Goal: Information Seeking & Learning: Learn about a topic

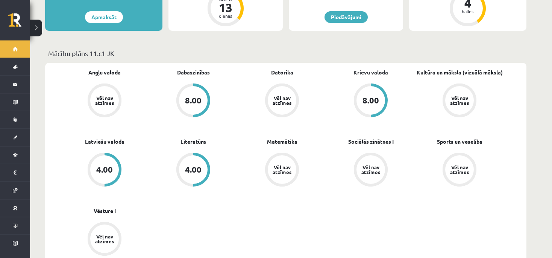
scroll to position [198, 0]
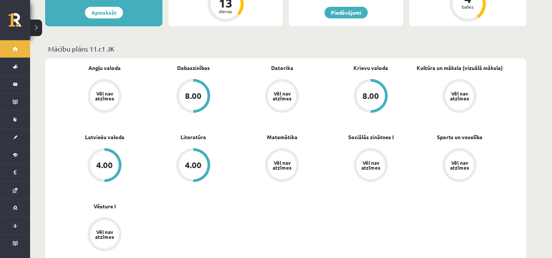
click at [346, 214] on div "Angļu valoda Vēl nav atzīmes Dabaszinības 8.00 Datorika Vēl nav atzīmes Krievu …" at bounding box center [282, 167] width 444 height 207
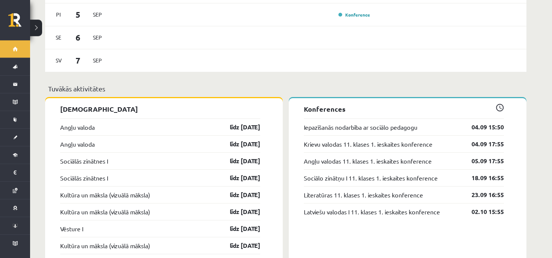
scroll to position [622, 0]
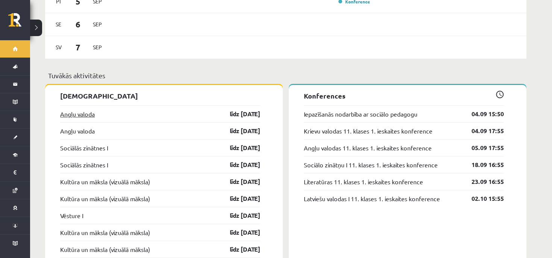
click at [72, 109] on link "Angļu valoda" at bounding box center [77, 113] width 35 height 9
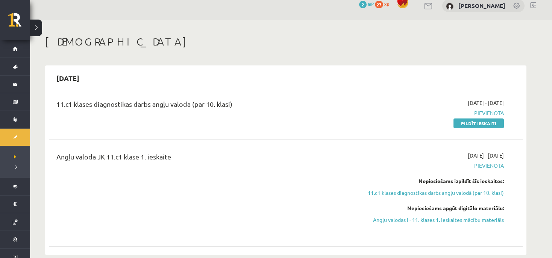
scroll to position [13, 0]
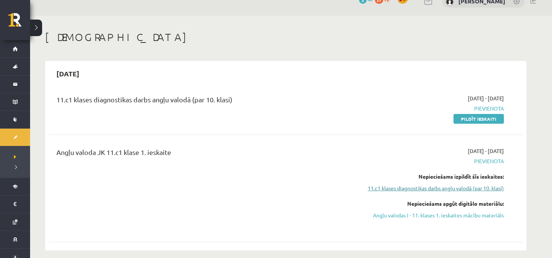
click at [489, 188] on link "11.c1 klases diagnostikas darbs angļu valodā (par 10. klasi)" at bounding box center [433, 188] width 142 height 8
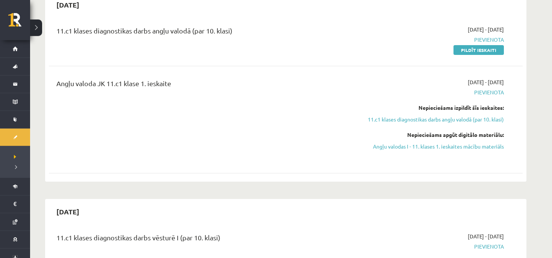
scroll to position [47, 0]
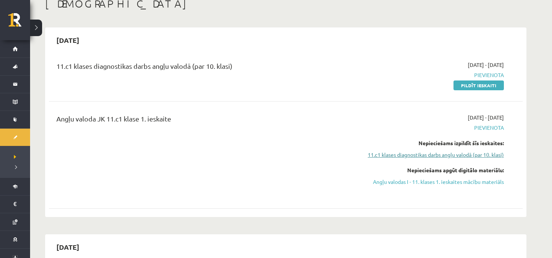
click at [475, 155] on link "11.c1 klases diagnostikas darbs angļu valodā (par 10. klasi)" at bounding box center [433, 155] width 142 height 8
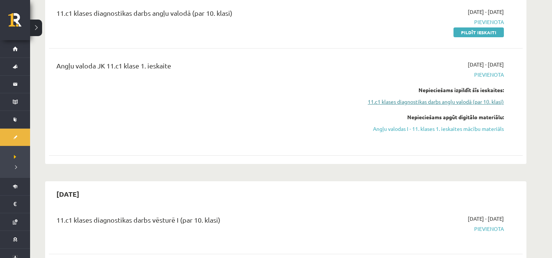
click at [477, 101] on link "11.c1 klases diagnostikas darbs angļu valodā (par 10. klasi)" at bounding box center [433, 102] width 142 height 8
click at [476, 102] on link "11.c1 klases diagnostikas darbs angļu valodā (par 10. klasi)" at bounding box center [433, 102] width 142 height 8
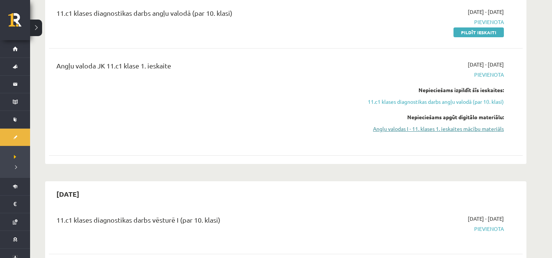
click at [468, 130] on link "Angļu valodas I - 11. klases 1. ieskaites mācību materiāls" at bounding box center [433, 129] width 142 height 8
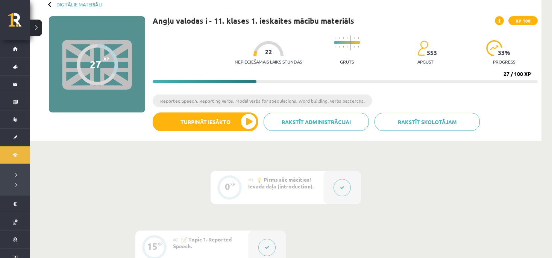
scroll to position [13, 0]
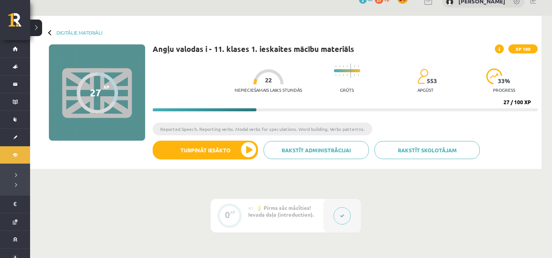
click at [334, 71] on progress at bounding box center [347, 70] width 26 height 3
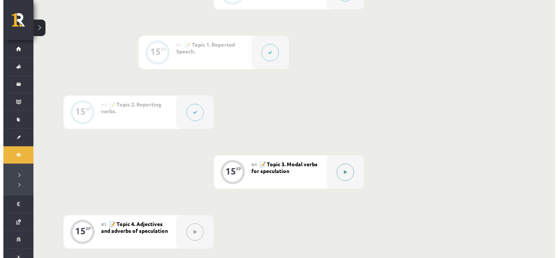
scroll to position [265, 0]
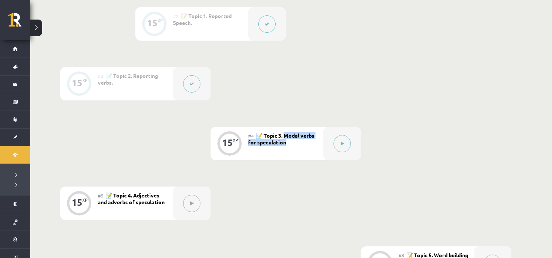
drag, startPoint x: 286, startPoint y: 142, endPoint x: 285, endPoint y: 130, distance: 12.8
click at [285, 130] on div "#4 📝 Topic 3. Modal verbs for speculation" at bounding box center [285, 143] width 75 height 33
copy span "odal verbs for speculation"
click at [338, 147] on button at bounding box center [341, 143] width 17 height 17
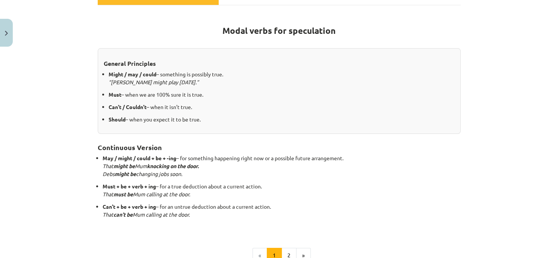
scroll to position [126, 0]
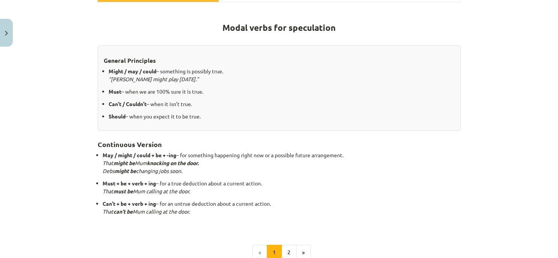
drag, startPoint x: 203, startPoint y: 118, endPoint x: 128, endPoint y: 125, distance: 75.9
click at [128, 125] on div "General Principles Might / may / could – something is possibly true. “[PERSON_N…" at bounding box center [279, 88] width 363 height 86
copy p "when you expect it to be true."
click at [295, 123] on div "General Principles Might / may / could – something is possibly true. “[PERSON_N…" at bounding box center [279, 88] width 363 height 86
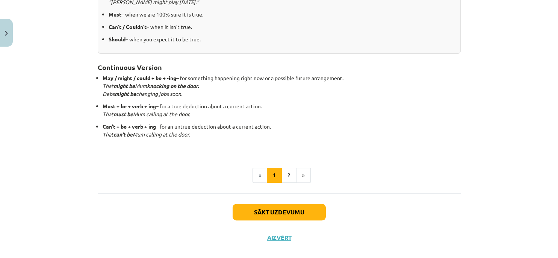
scroll to position [206, 0]
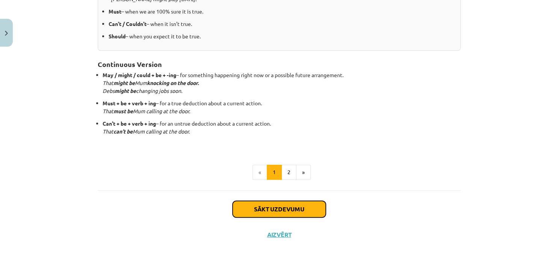
click at [293, 208] on button "Sākt uzdevumu" at bounding box center [279, 209] width 93 height 17
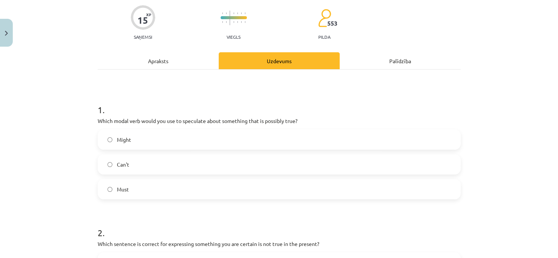
scroll to position [76, 0]
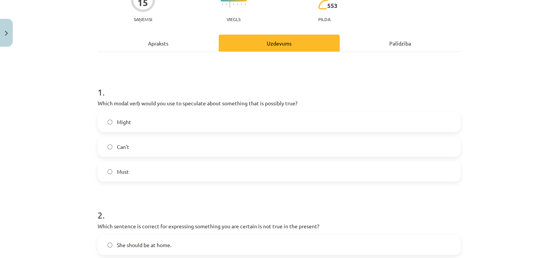
click at [287, 121] on label "Might" at bounding box center [279, 121] width 362 height 19
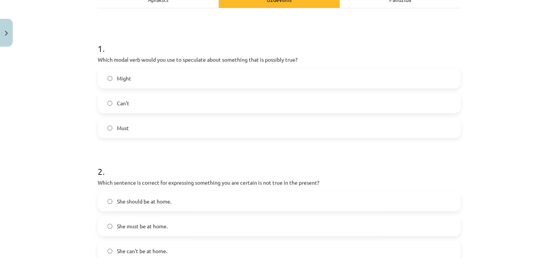
scroll to position [122, 0]
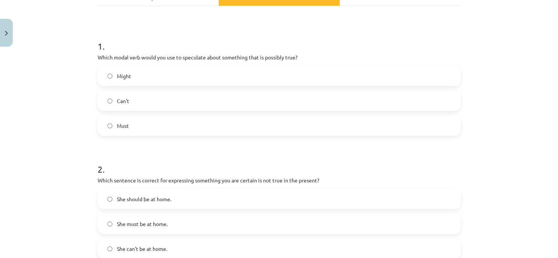
click at [278, 59] on p "Which modal verb would you use to speculate about something that is possibly tr…" at bounding box center [279, 57] width 363 height 8
copy p "possibly"
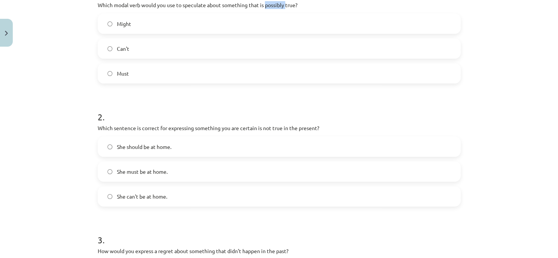
scroll to position [179, 0]
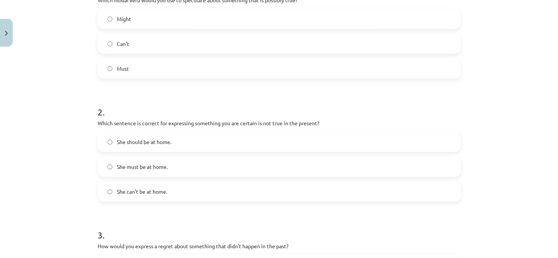
click at [197, 119] on div "2 . Which sentence is correct for expressing something you are certain is not t…" at bounding box center [279, 148] width 363 height 108
click at [181, 122] on p "Which sentence is correct for expressing something you are certain is not true …" at bounding box center [279, 123] width 363 height 8
copy p "expressing"
click at [244, 124] on p "Which sentence is correct for expressing something you are certain is not true …" at bounding box center [279, 123] width 363 height 8
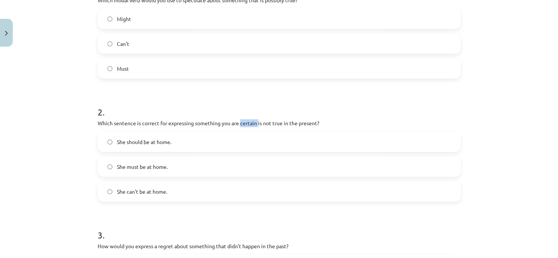
click at [244, 124] on p "Which sentence is correct for expressing something you are certain is not true …" at bounding box center [279, 123] width 363 height 8
copy p "certain"
click at [283, 122] on p "Which sentence is correct for expressing something you are certain is not true …" at bounding box center [279, 123] width 363 height 8
drag, startPoint x: 315, startPoint y: 122, endPoint x: 238, endPoint y: 124, distance: 76.7
click at [238, 124] on p "Which sentence is correct for expressing something you are certain is not true …" at bounding box center [279, 123] width 363 height 8
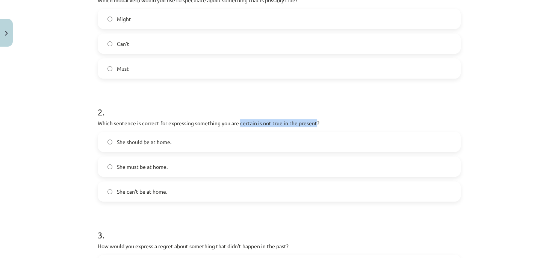
copy p "certain is not true in the present"
click at [256, 121] on p "Which sentence is correct for expressing something you are certain is not true …" at bounding box center [279, 123] width 363 height 8
click at [199, 196] on label "She can't be at home." at bounding box center [279, 191] width 362 height 19
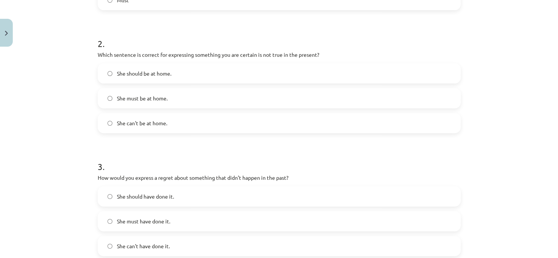
scroll to position [316, 0]
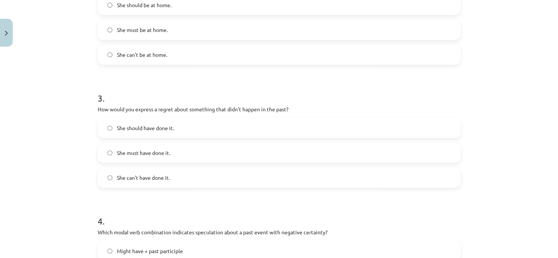
click at [161, 108] on p "How would you express a regret about something that didn’t happen in the past?" at bounding box center [279, 109] width 363 height 8
copy p "regret"
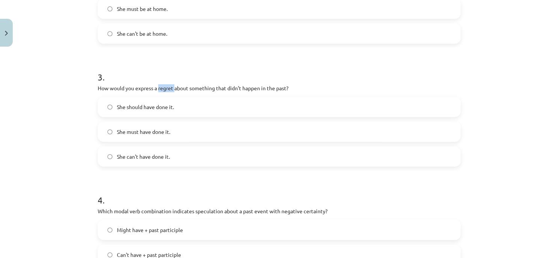
scroll to position [350, 0]
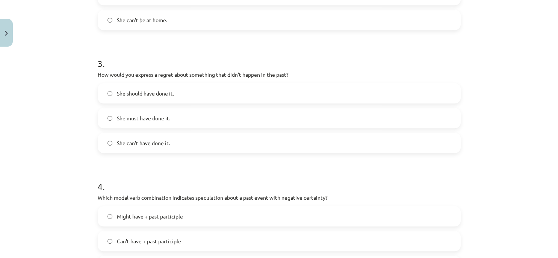
click at [297, 76] on p "How would you express a regret about something that didn’t happen in the past?" at bounding box center [279, 75] width 363 height 8
click at [207, 148] on label "She can't have done it." at bounding box center [279, 142] width 362 height 19
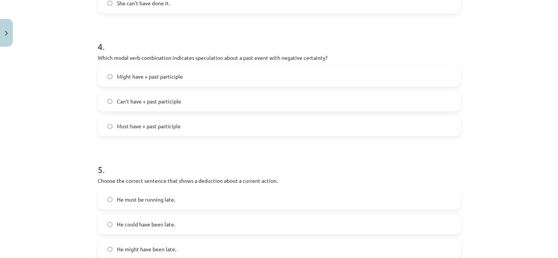
scroll to position [487, 0]
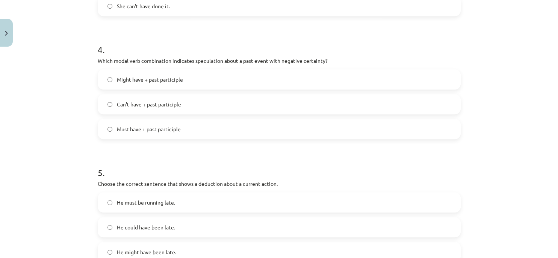
click at [312, 61] on p "Which modal verb combination indicates speculation about a past event with nega…" at bounding box center [279, 61] width 363 height 8
copy p "certainty"
drag, startPoint x: 100, startPoint y: 60, endPoint x: 114, endPoint y: 58, distance: 14.8
click at [114, 58] on p "Which modal verb combination indicates speculation about a past event with nega…" at bounding box center [279, 61] width 363 height 8
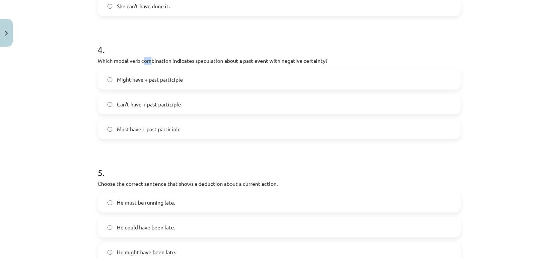
drag, startPoint x: 142, startPoint y: 61, endPoint x: 157, endPoint y: 56, distance: 15.7
click at [154, 58] on p "Which modal verb combination indicates speculation about a past event with nega…" at bounding box center [279, 61] width 363 height 8
drag, startPoint x: 179, startPoint y: 59, endPoint x: 185, endPoint y: 58, distance: 5.3
click at [184, 59] on p "Which modal verb combination indicates speculation about a past event with nega…" at bounding box center [279, 61] width 363 height 8
drag, startPoint x: 209, startPoint y: 59, endPoint x: 217, endPoint y: 59, distance: 8.3
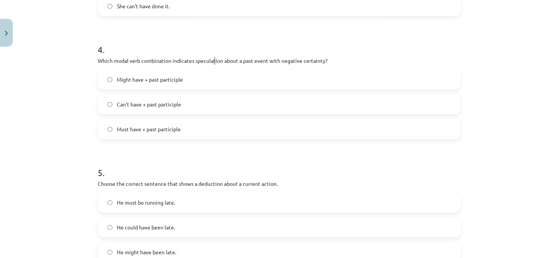
click at [217, 59] on p "Which modal verb combination indicates speculation about a past event with nega…" at bounding box center [279, 61] width 363 height 8
click at [246, 60] on p "Which modal verb combination indicates speculation about a past event with nega…" at bounding box center [279, 61] width 363 height 8
click at [206, 58] on p "Which modal verb combination indicates speculation about a past event with nega…" at bounding box center [279, 61] width 363 height 8
click at [256, 67] on div "4 . Which modal verb combination indicates speculation about a past event with …" at bounding box center [279, 85] width 363 height 108
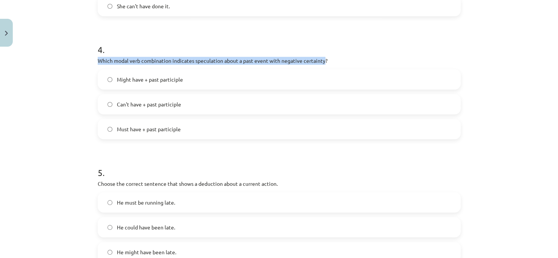
drag, startPoint x: 321, startPoint y: 60, endPoint x: 68, endPoint y: 65, distance: 252.6
click at [68, 65] on div "Mācību tēma: Angļu valodas i - 11. klases 1. ieskaites mācību materiāls #4 📝 To…" at bounding box center [279, 129] width 558 height 258
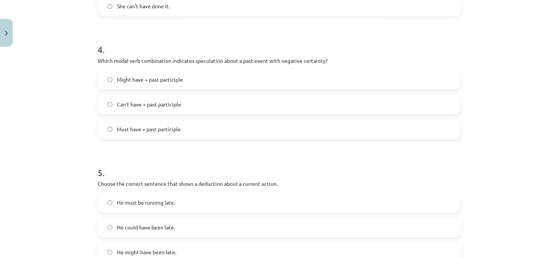
click at [342, 55] on div "4 . Which modal verb combination indicates speculation about a past event with …" at bounding box center [279, 85] width 363 height 108
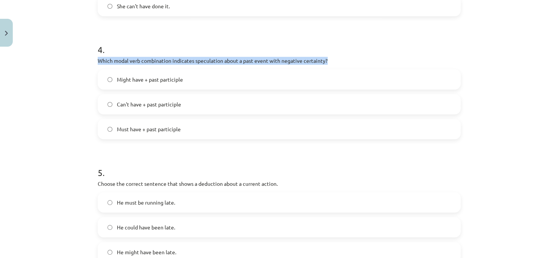
drag, startPoint x: 339, startPoint y: 57, endPoint x: 81, endPoint y: 58, distance: 258.2
click at [81, 58] on div "Mācību tēma: Angļu valodas i - 11. klases 1. ieskaites mācību materiāls #4 📝 To…" at bounding box center [279, 129] width 558 height 258
copy p "Which modal verb combination indicates speculation about a past event with nega…"
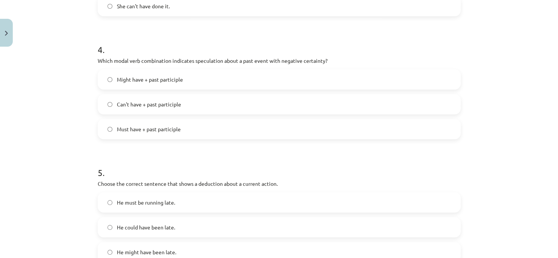
click at [249, 74] on label "Might have + past participle" at bounding box center [279, 79] width 362 height 19
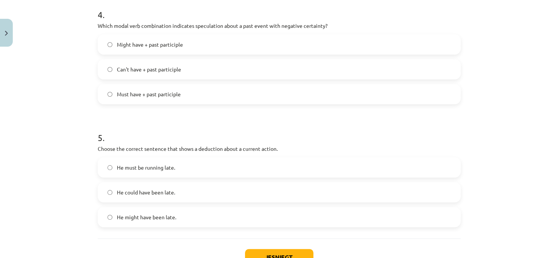
scroll to position [533, 0]
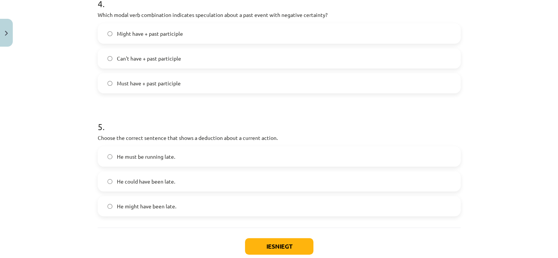
click at [183, 138] on p "Choose the correct sentence that shows a deduction about a current action." at bounding box center [279, 138] width 363 height 8
copy p "shows"
click at [207, 137] on p "Choose the correct sentence that shows a deduction about a current action." at bounding box center [279, 138] width 363 height 8
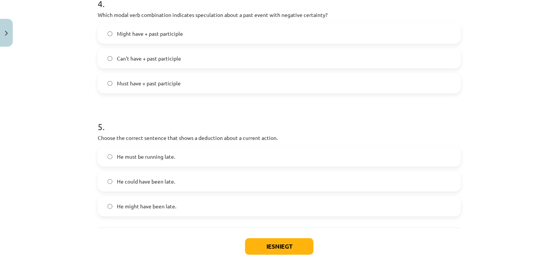
click at [216, 157] on label "He must be running late." at bounding box center [279, 156] width 362 height 19
click at [283, 246] on button "Iesniegt" at bounding box center [279, 246] width 68 height 17
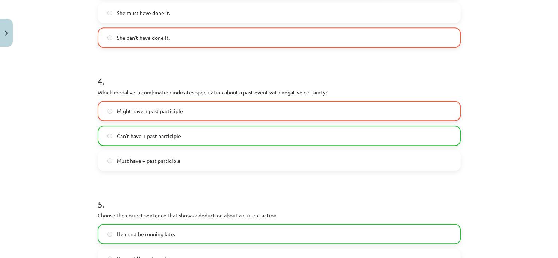
scroll to position [453, 0]
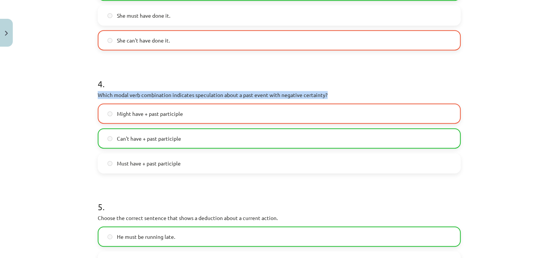
drag, startPoint x: 324, startPoint y: 93, endPoint x: 90, endPoint y: 95, distance: 234.2
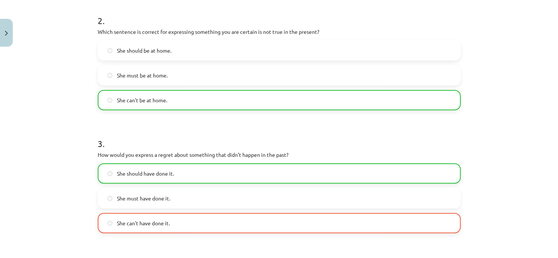
scroll to position [316, 0]
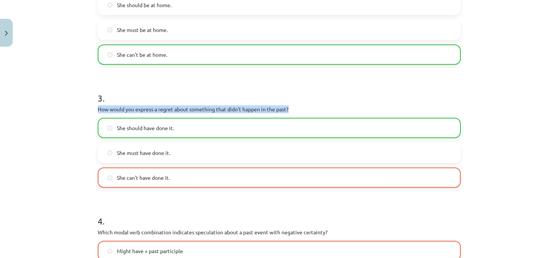
drag, startPoint x: 301, startPoint y: 106, endPoint x: 87, endPoint y: 107, distance: 214.2
click at [87, 107] on div "Mācību tēma: Angļu valodas i - 11. klases 1. ieskaites mācību materiāls #4 📝 To…" at bounding box center [279, 129] width 558 height 258
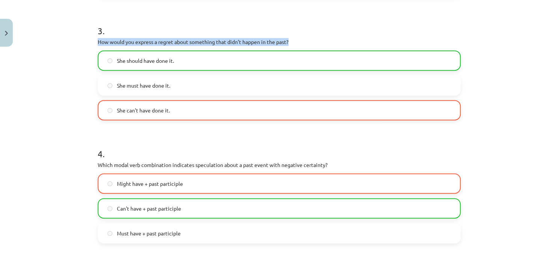
scroll to position [396, 0]
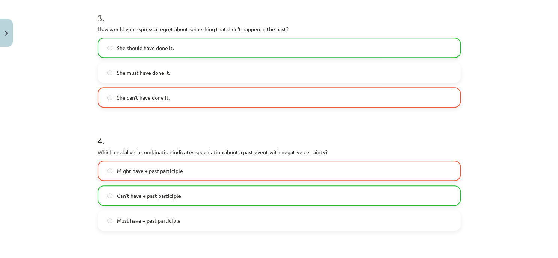
click at [128, 92] on label "She can't have done it." at bounding box center [279, 97] width 362 height 19
click at [138, 44] on span "She should have done it." at bounding box center [145, 48] width 57 height 8
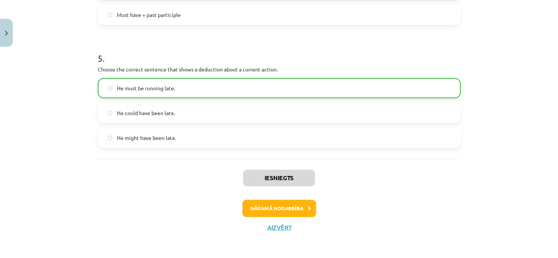
scroll to position [602, 0]
click at [297, 207] on button "Nākamā nodarbība" at bounding box center [279, 207] width 74 height 17
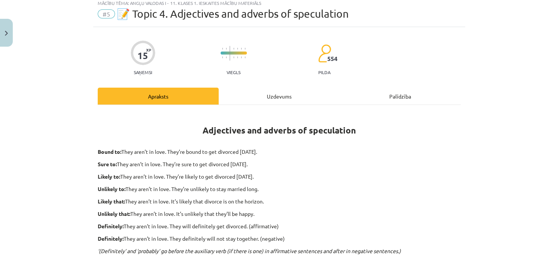
scroll to position [20, 0]
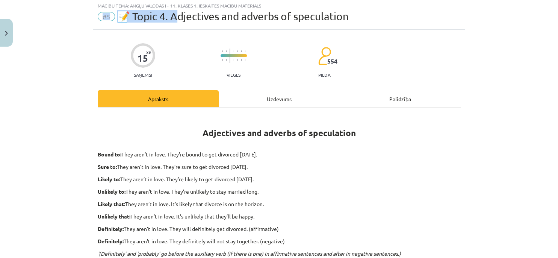
drag, startPoint x: 364, startPoint y: 5, endPoint x: 185, endPoint y: 18, distance: 180.1
click at [184, 18] on div "Mācību tēma: Angļu valodas i - 11. klases 1. ieskaites mācību materiāls #5 📝 To…" at bounding box center [279, 13] width 372 height 31
click at [176, 21] on span "📝 Topic 4. Adjectives and adverbs of speculation" at bounding box center [233, 16] width 232 height 12
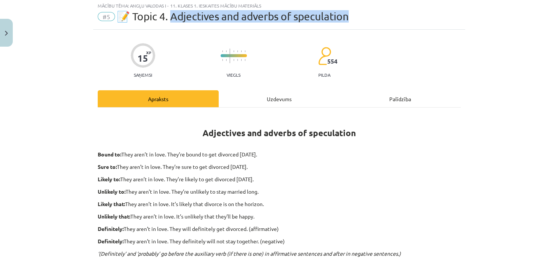
drag, startPoint x: 169, startPoint y: 17, endPoint x: 351, endPoint y: 17, distance: 181.9
click at [351, 17] on div "#5 📝 Topic 4. Adjectives and adverbs of speculation" at bounding box center [279, 17] width 363 height 12
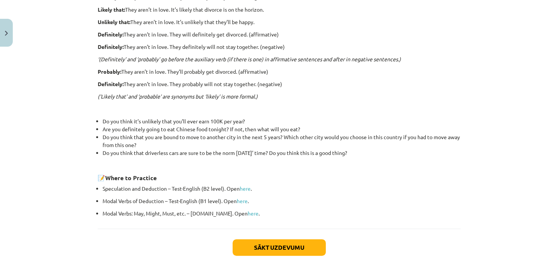
scroll to position [203, 0]
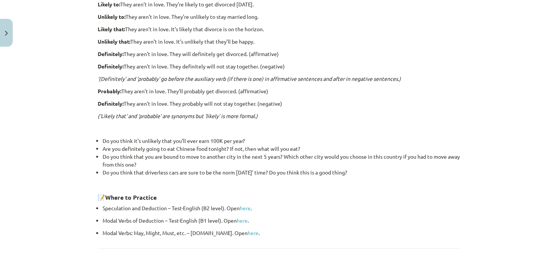
click at [273, 129] on div "Adjectives and adverbs of speculation Bound to: They aren’t in love. They’re bo…" at bounding box center [279, 87] width 363 height 297
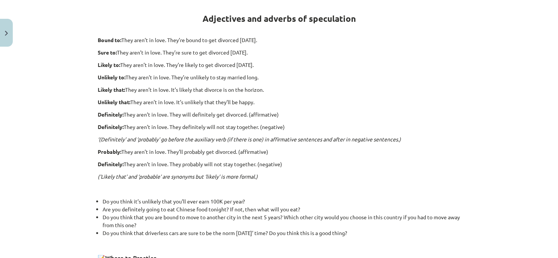
scroll to position [123, 0]
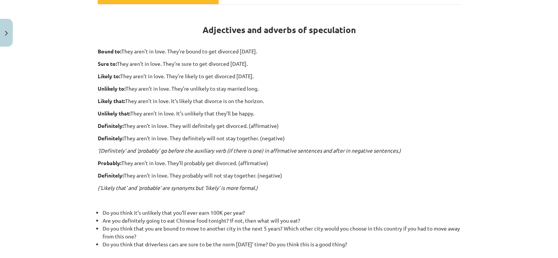
click at [273, 125] on p "Definitely: They aren’t in love. They will definitely get divorced. (affirmativ…" at bounding box center [279, 126] width 363 height 8
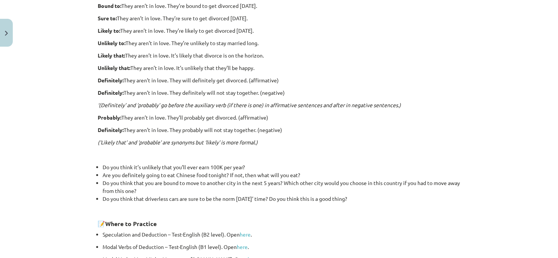
scroll to position [215, 0]
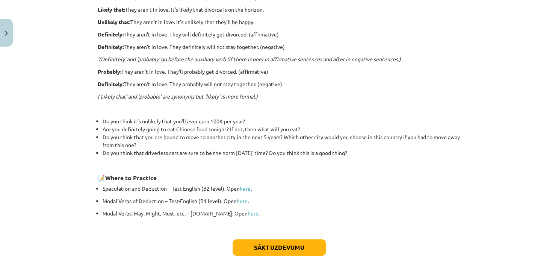
click at [273, 125] on li "Are you definitely going to eat Chinese food tonight? If not, then what will yo…" at bounding box center [282, 129] width 358 height 8
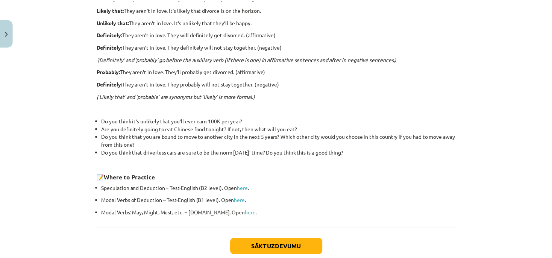
scroll to position [180, 0]
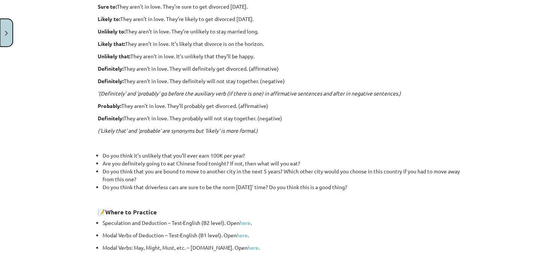
click at [10, 36] on button "Close" at bounding box center [6, 33] width 13 height 28
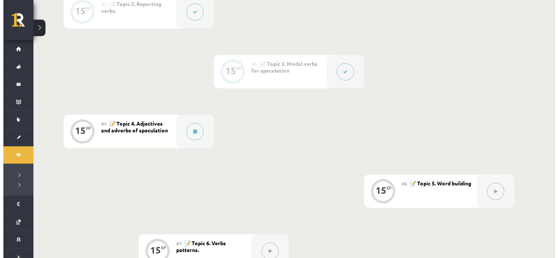
scroll to position [344, 0]
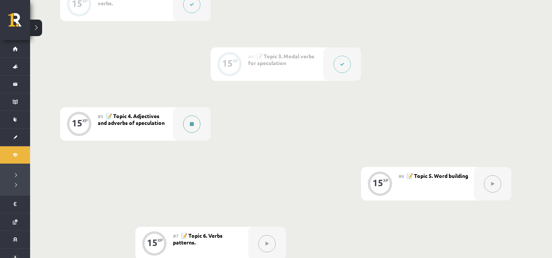
click at [190, 117] on button at bounding box center [191, 123] width 17 height 17
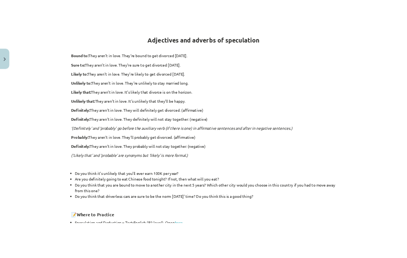
scroll to position [148, 0]
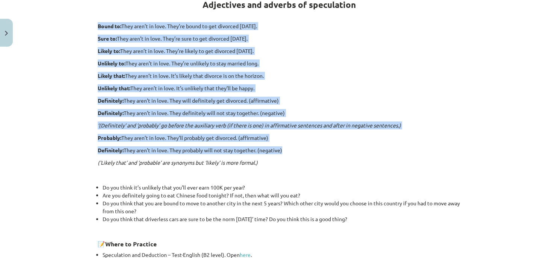
drag, startPoint x: 89, startPoint y: 20, endPoint x: 327, endPoint y: 146, distance: 269.3
click at [327, 146] on div "Mācību tēma: Angļu valodas i - 11. klases 1. ieskaites mācību materiāls #5 📝 To…" at bounding box center [279, 129] width 558 height 258
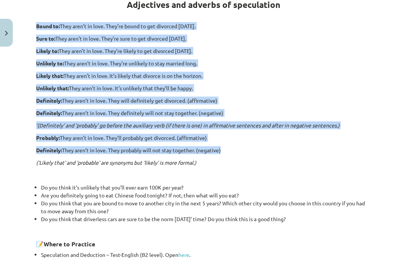
click at [217, 26] on p "Bound to: They aren’t in love. They’re bound to get divorced [DATE]." at bounding box center [203, 26] width 335 height 8
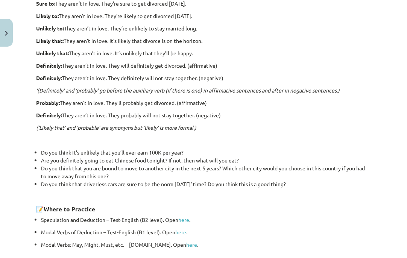
scroll to position [183, 0]
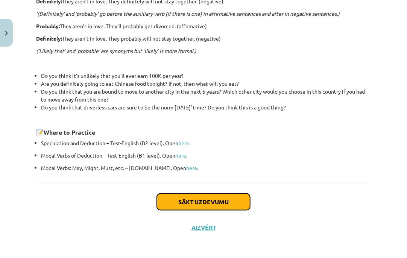
click at [193, 201] on button "Sākt uzdevumu" at bounding box center [203, 202] width 93 height 17
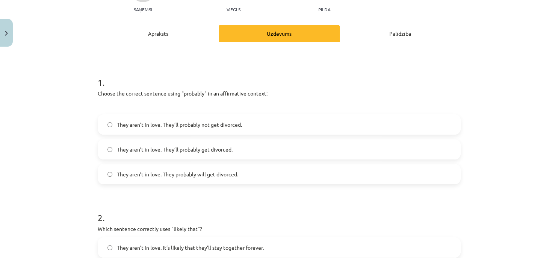
scroll to position [87, 0]
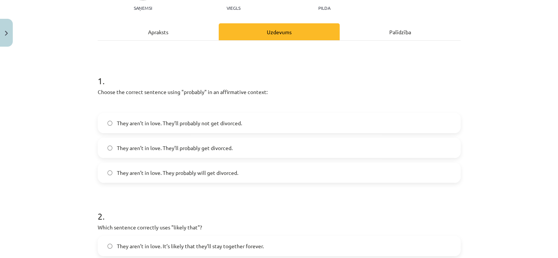
click at [229, 89] on p "Choose the correct sentence using "probably" in an affirmative context:" at bounding box center [279, 92] width 363 height 8
click at [230, 91] on p "Choose the correct sentence using "probably" in an affirmative context:" at bounding box center [279, 92] width 363 height 8
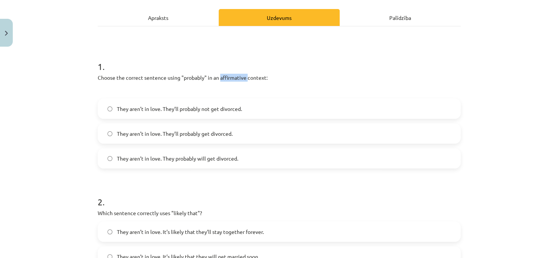
scroll to position [110, 0]
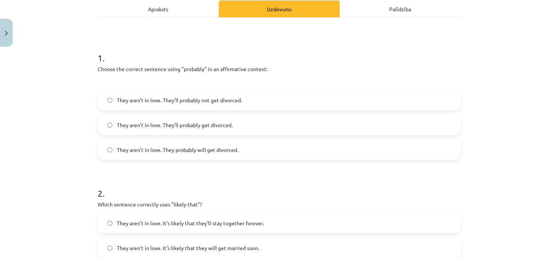
click at [266, 153] on label "They aren’t in love. They probably will get divorced." at bounding box center [279, 149] width 362 height 19
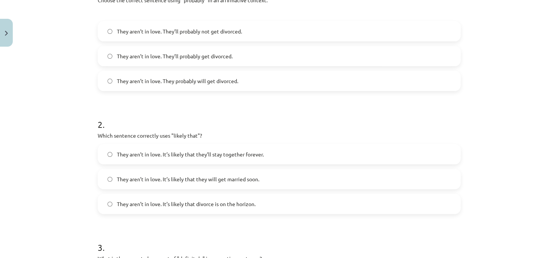
scroll to position [190, 0]
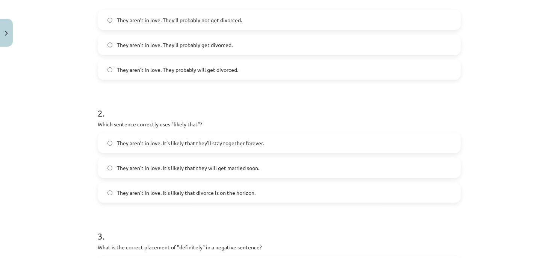
click at [251, 165] on span "They aren’t in love. It’s likely that they will get married soon." at bounding box center [188, 168] width 142 height 8
click at [239, 141] on span "They aren’t in love. It’s likely that they’ll stay together forever." at bounding box center [190, 143] width 147 height 8
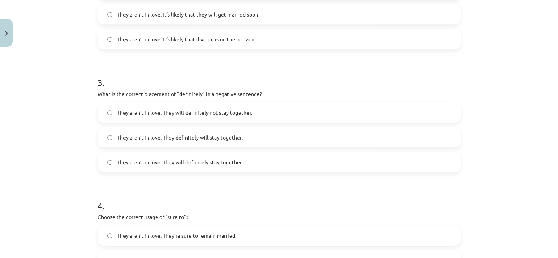
scroll to position [350, 0]
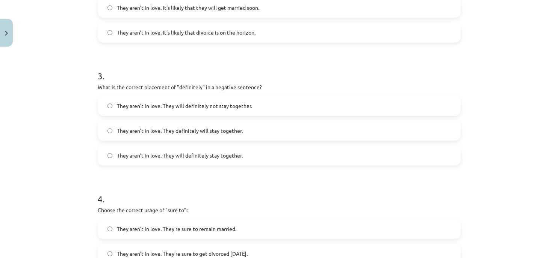
click at [323, 109] on label "They aren’t in love. They will definitely not stay together." at bounding box center [279, 105] width 362 height 19
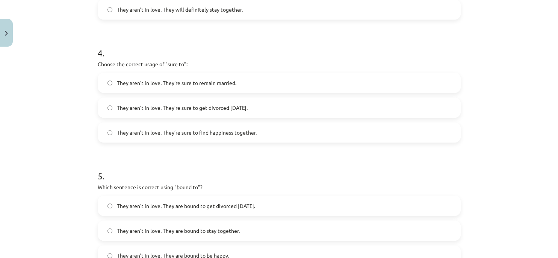
scroll to position [499, 0]
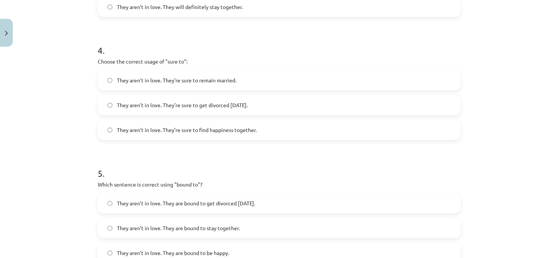
click at [322, 107] on label "They aren’t in love. They’re sure to get divorced [DATE]." at bounding box center [279, 104] width 362 height 19
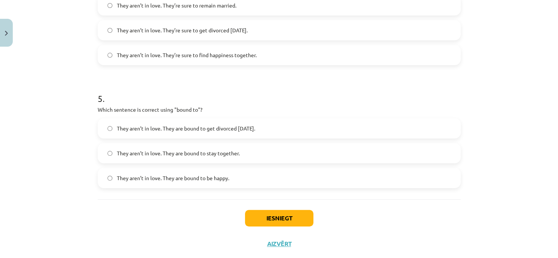
scroll to position [579, 0]
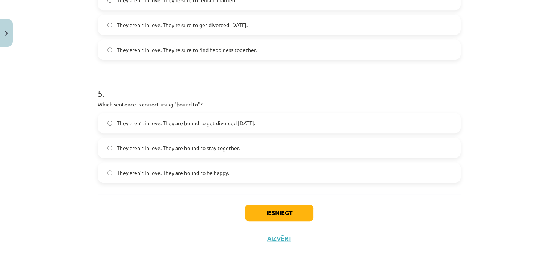
click at [303, 153] on label "They aren’t in love. They are bound to stay together." at bounding box center [279, 147] width 362 height 19
click at [294, 211] on button "Iesniegt" at bounding box center [279, 212] width 68 height 17
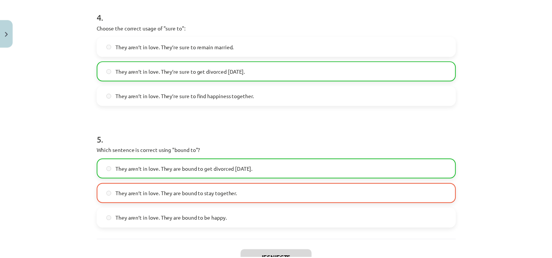
scroll to position [590, 0]
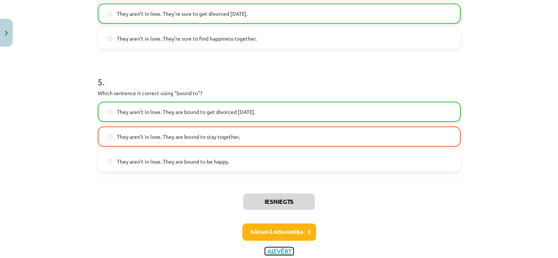
click at [283, 248] on button "Aizvērt" at bounding box center [279, 251] width 29 height 8
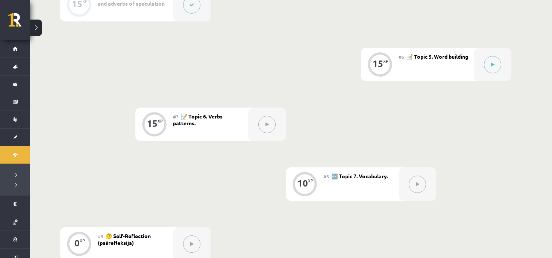
scroll to position [529, 0]
